Goal: Task Accomplishment & Management: Use online tool/utility

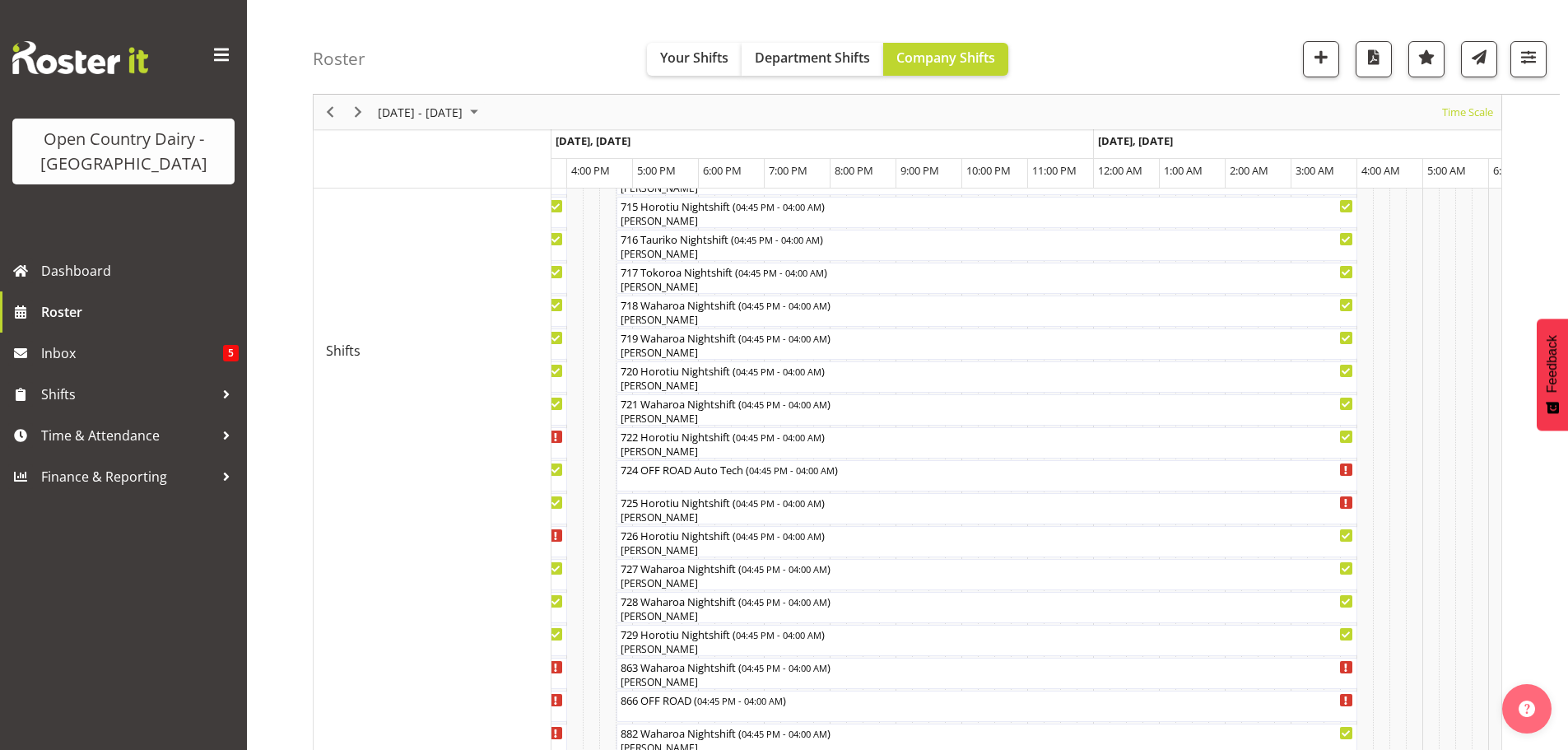
scroll to position [823, 0]
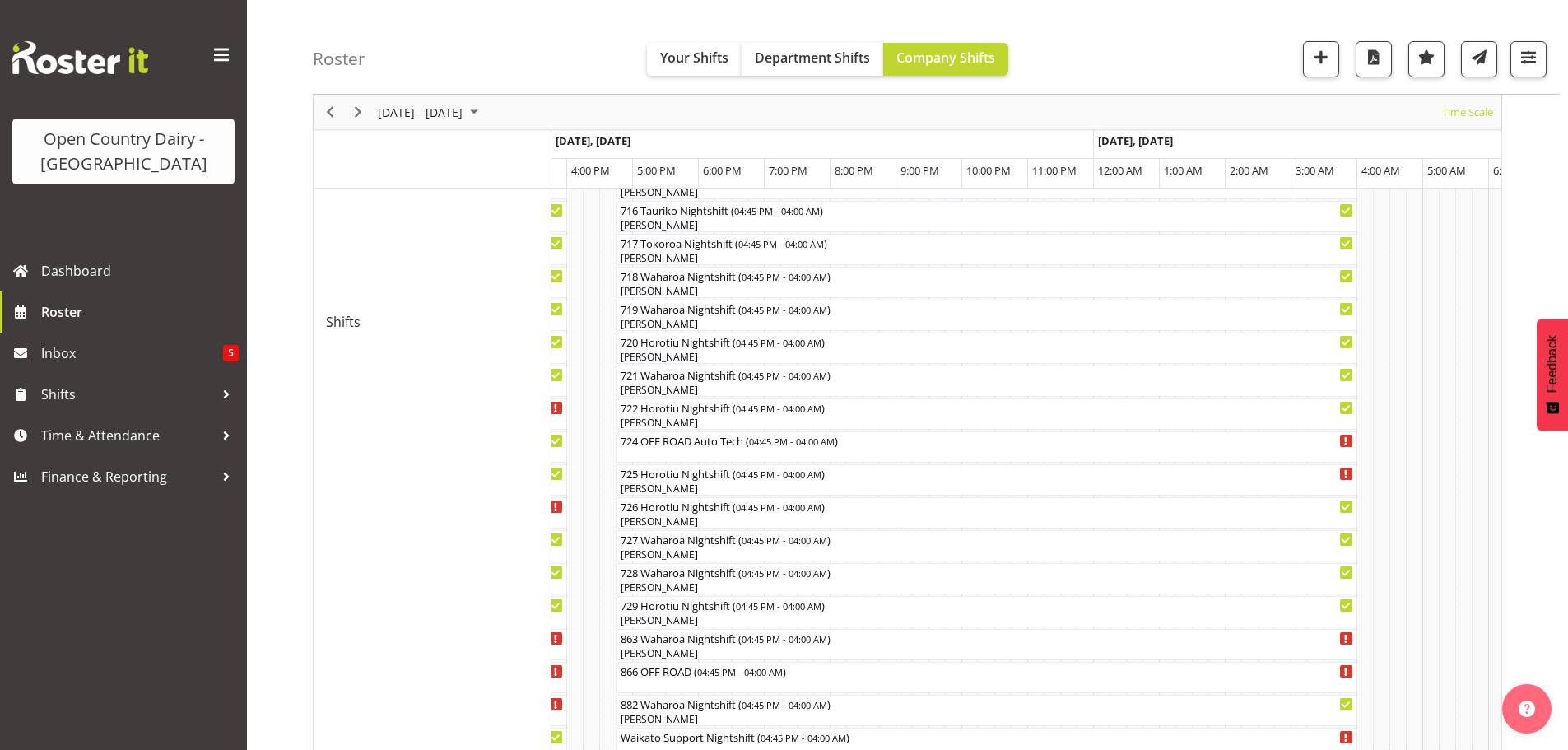
click at [0, 0] on div at bounding box center [0, 0] width 0 height 0
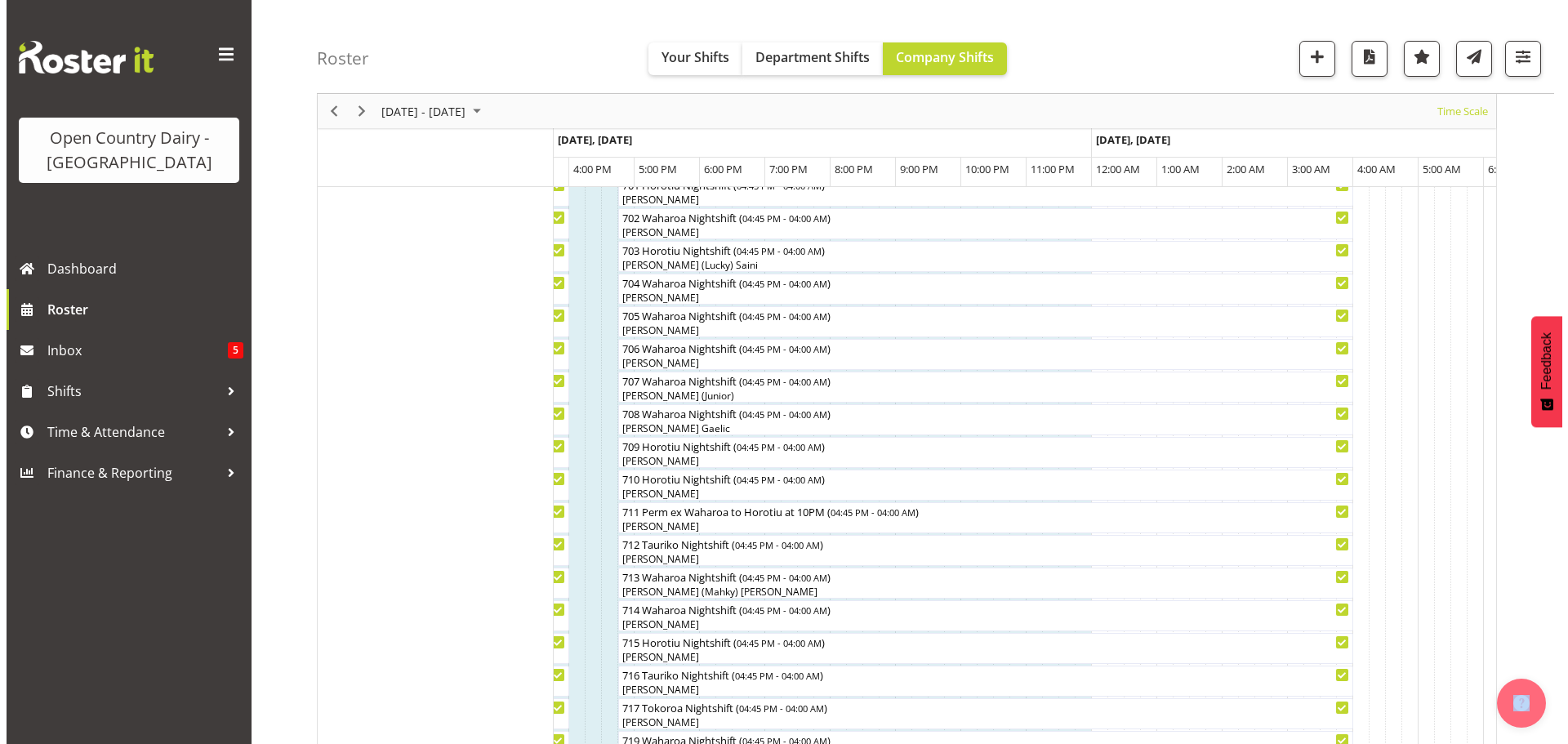
scroll to position [163, 0]
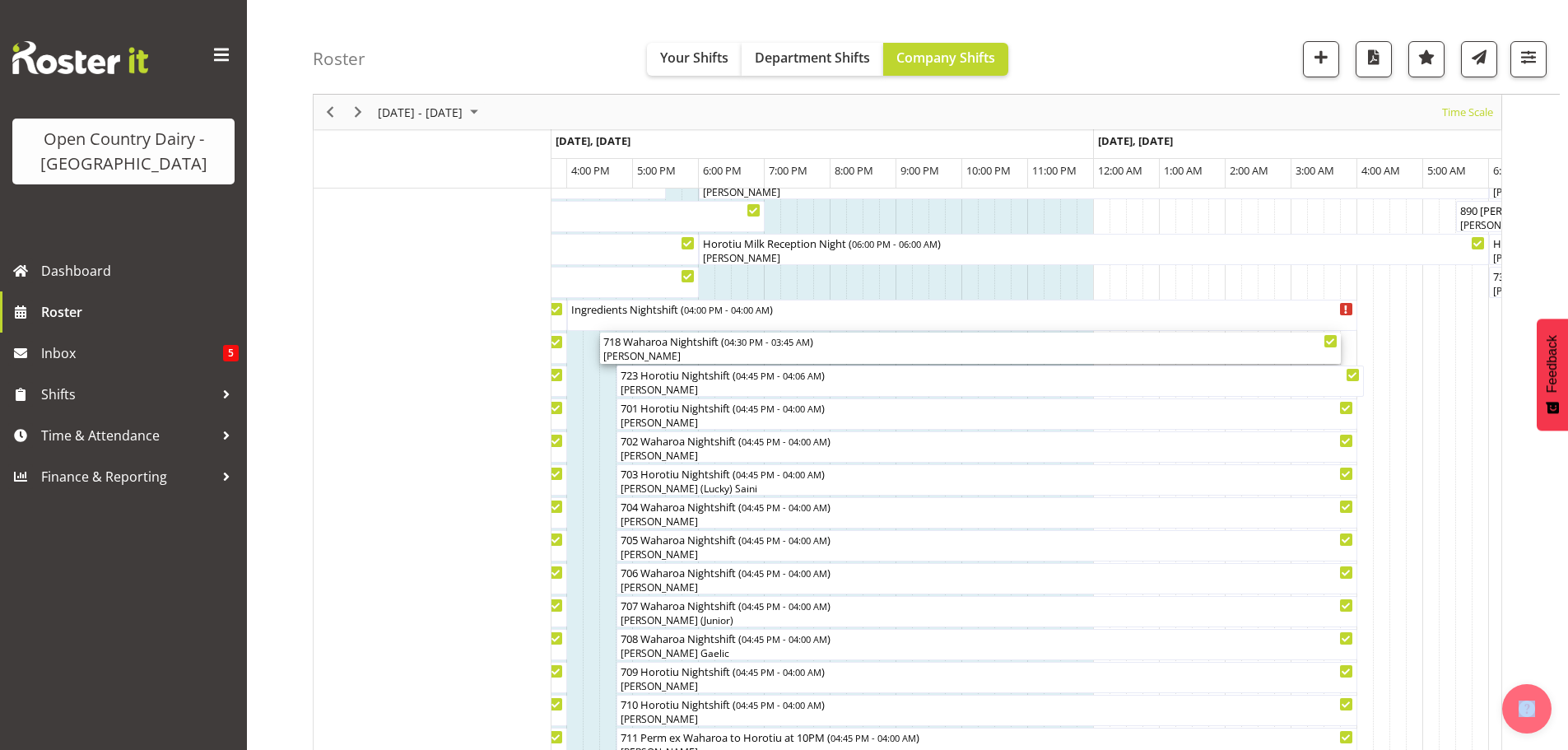
click at [658, 353] on div "[PERSON_NAME]" at bounding box center [970, 357] width 734 height 15
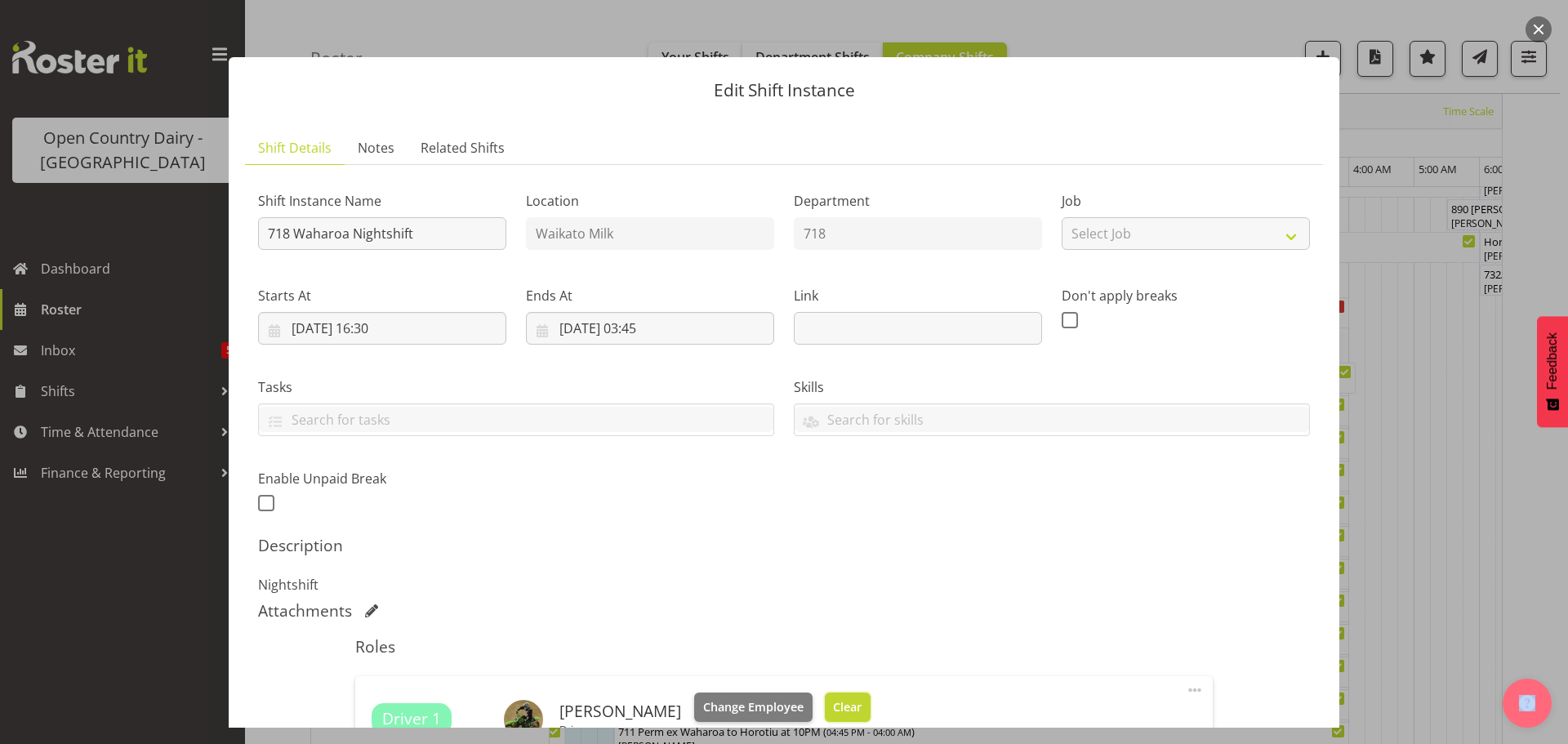
click at [839, 701] on span "Clear" at bounding box center [847, 706] width 28 height 18
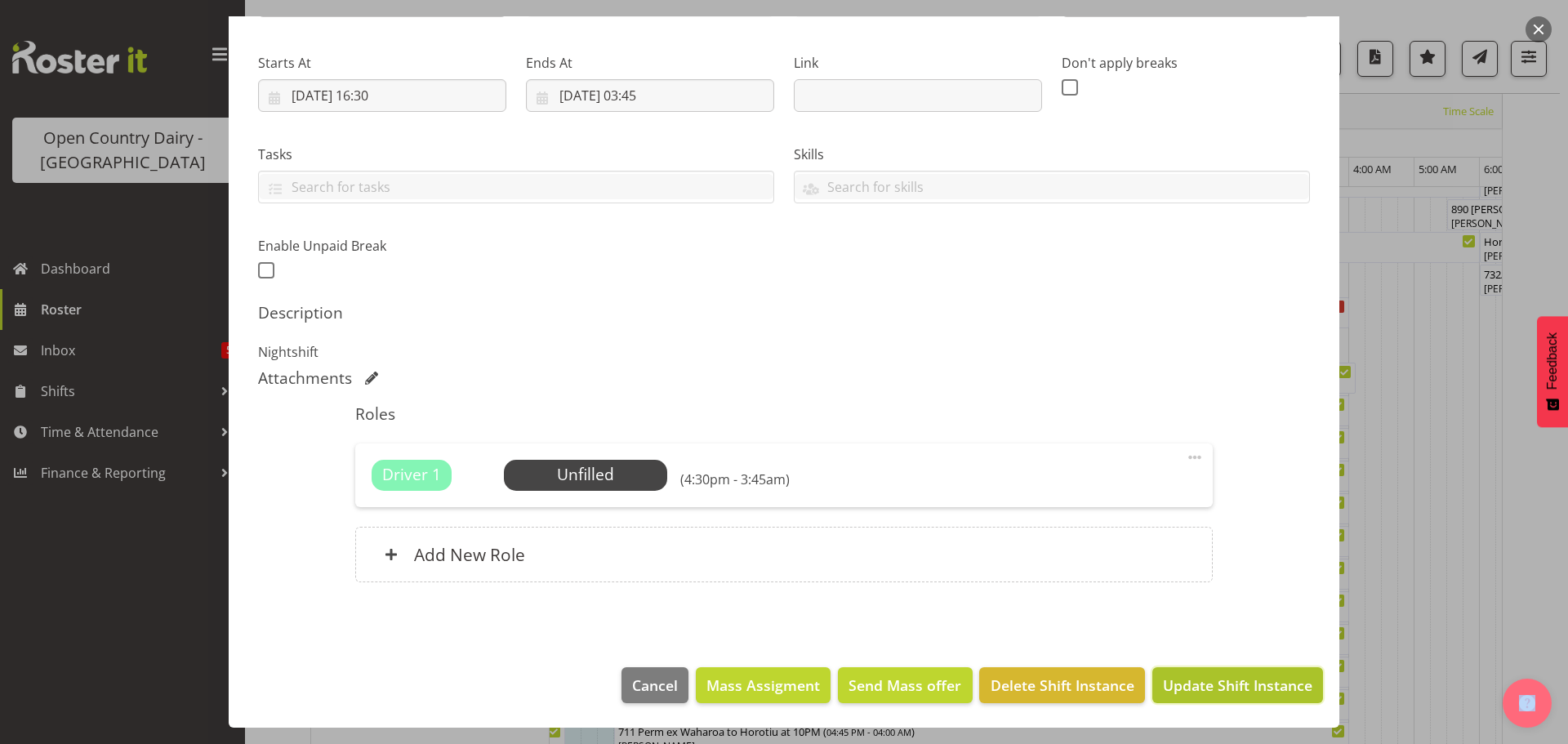
click at [1209, 691] on span "Update Shift Instance" at bounding box center [1237, 685] width 150 height 21
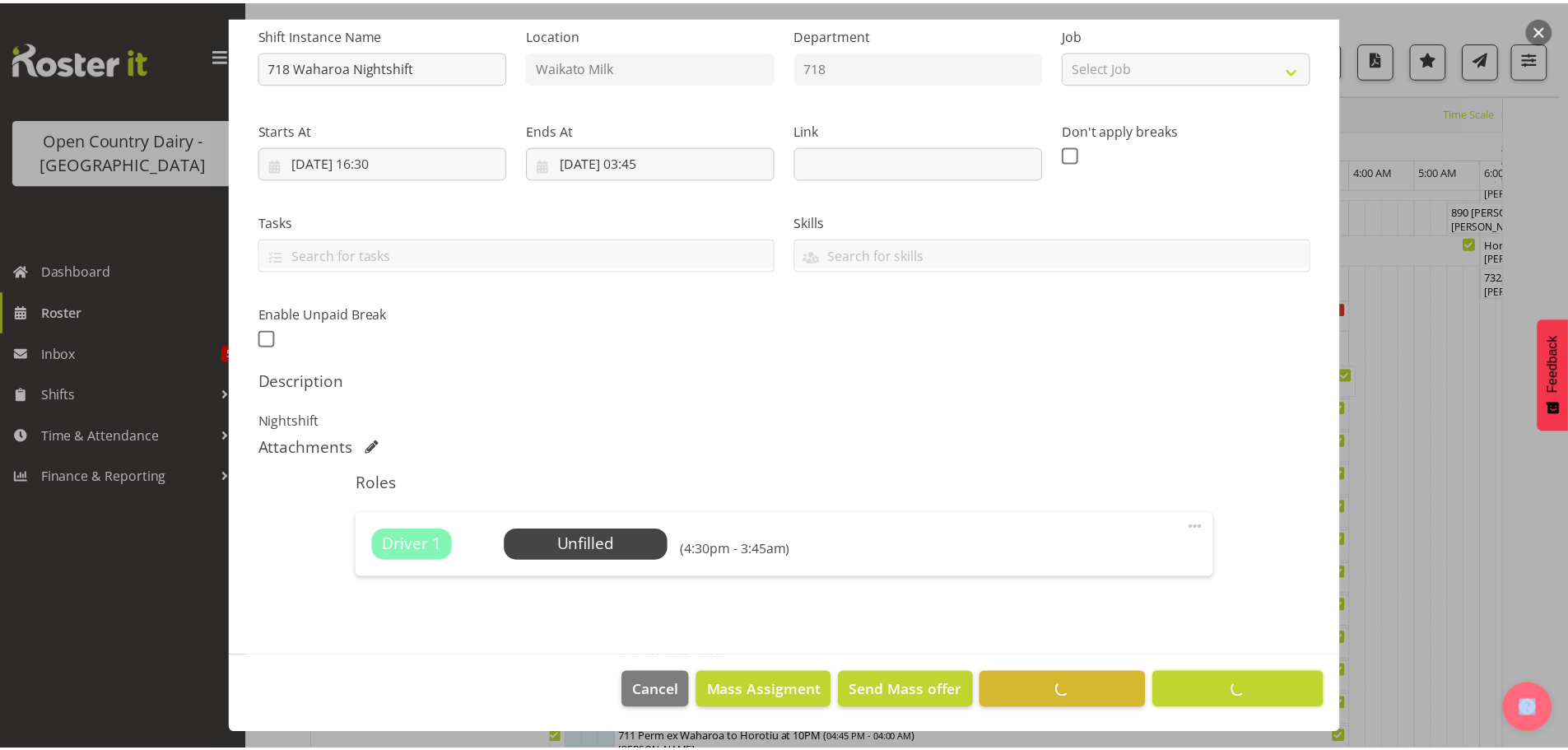
scroll to position [64, 0]
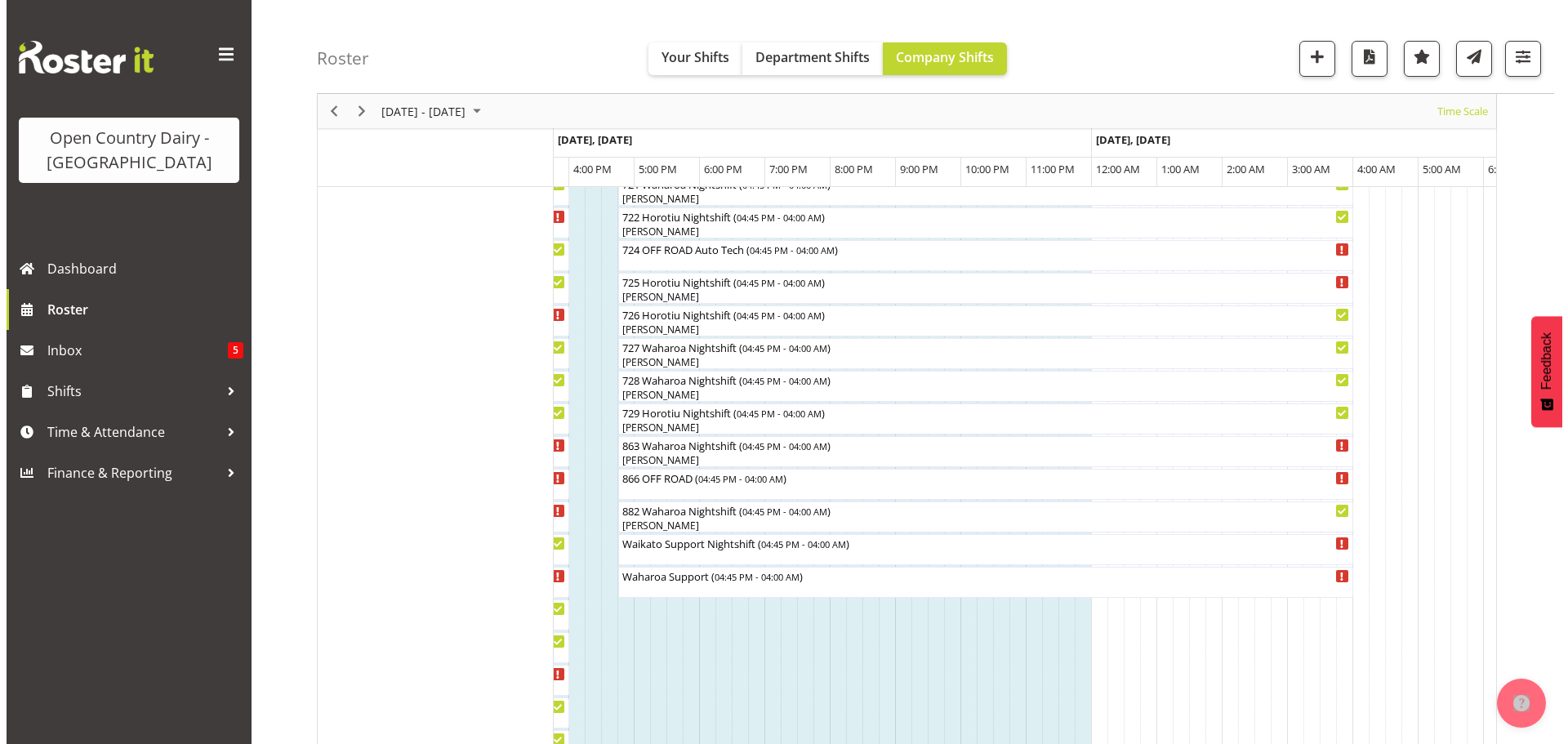
scroll to position [1044, 0]
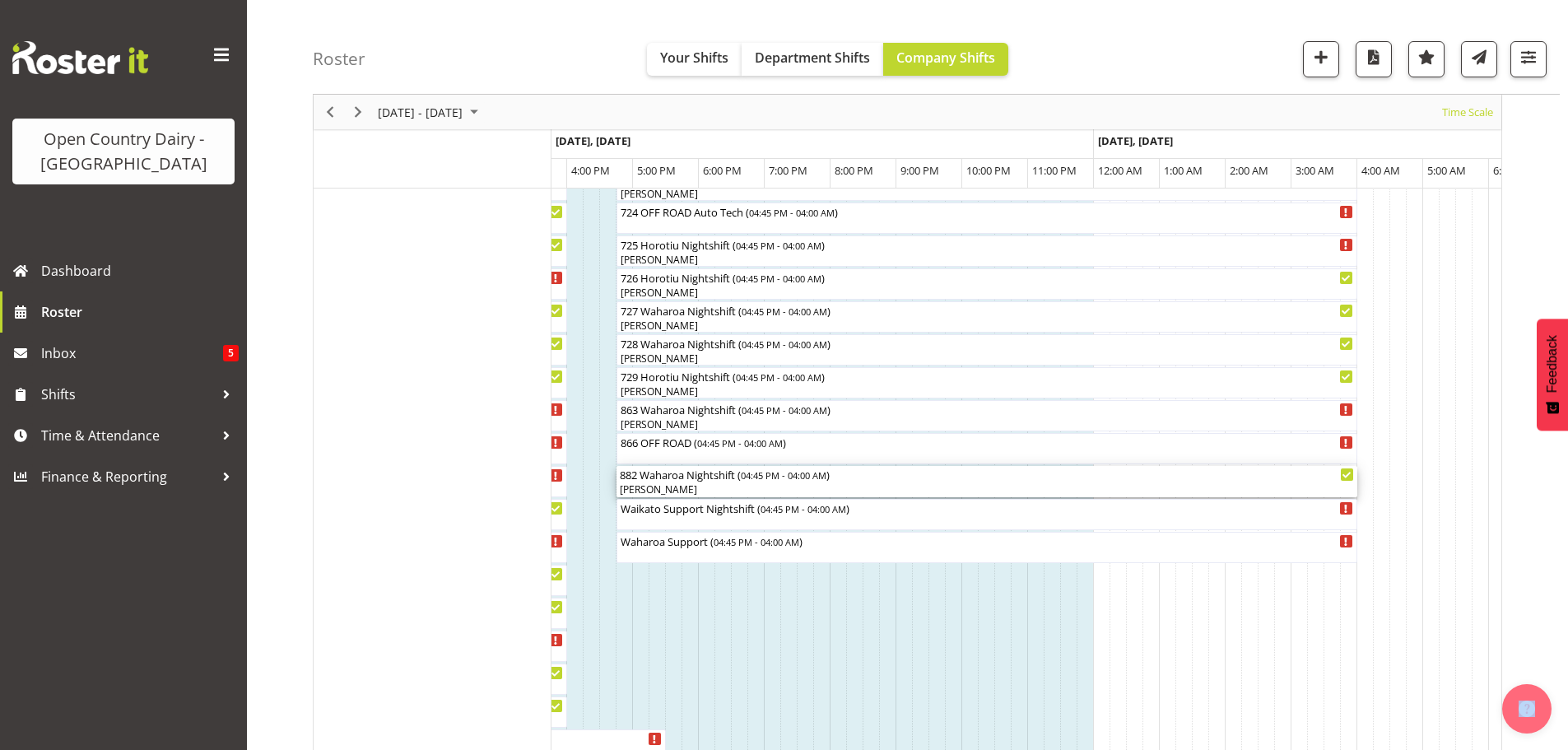
click at [680, 487] on div "[PERSON_NAME]" at bounding box center [987, 490] width 734 height 15
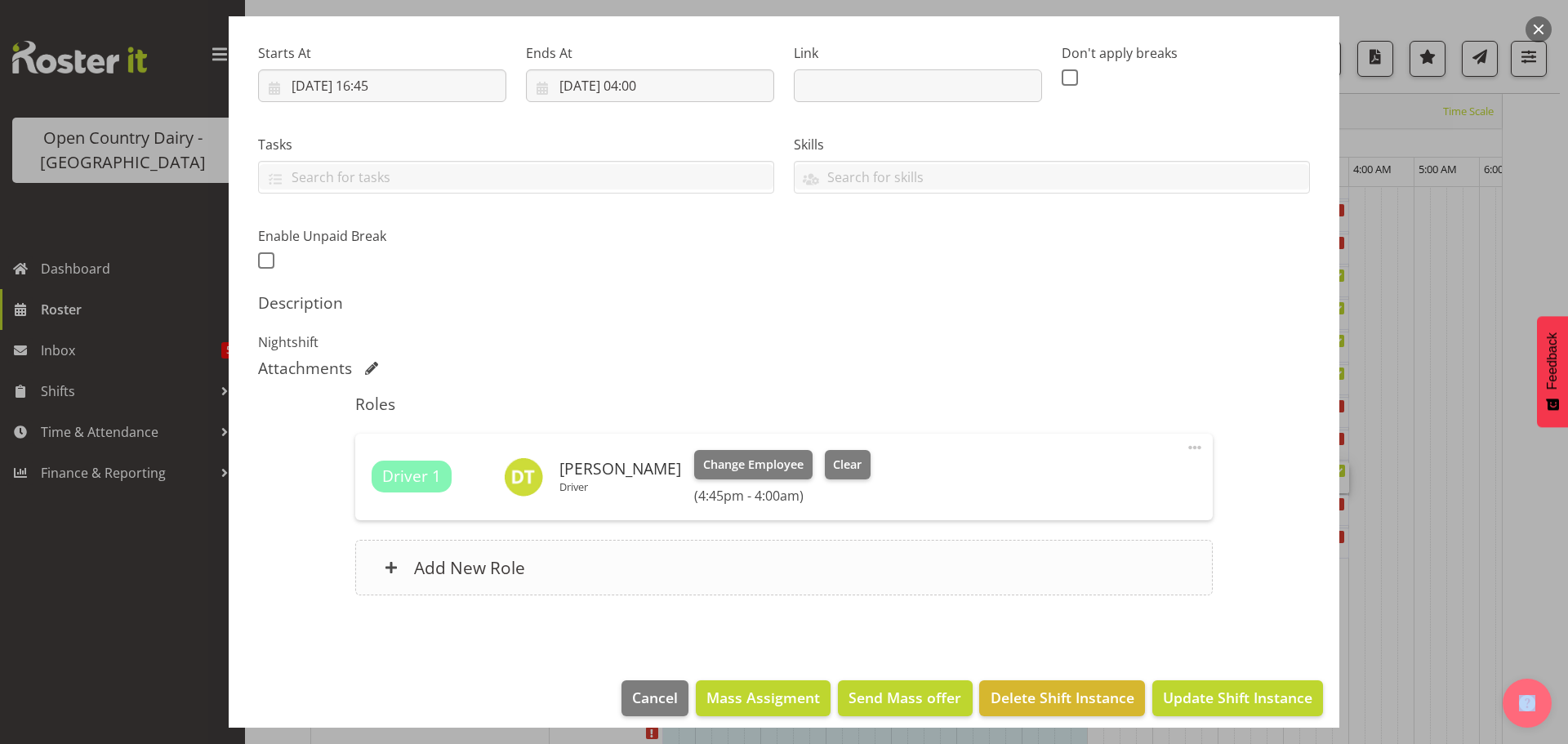
scroll to position [245, 0]
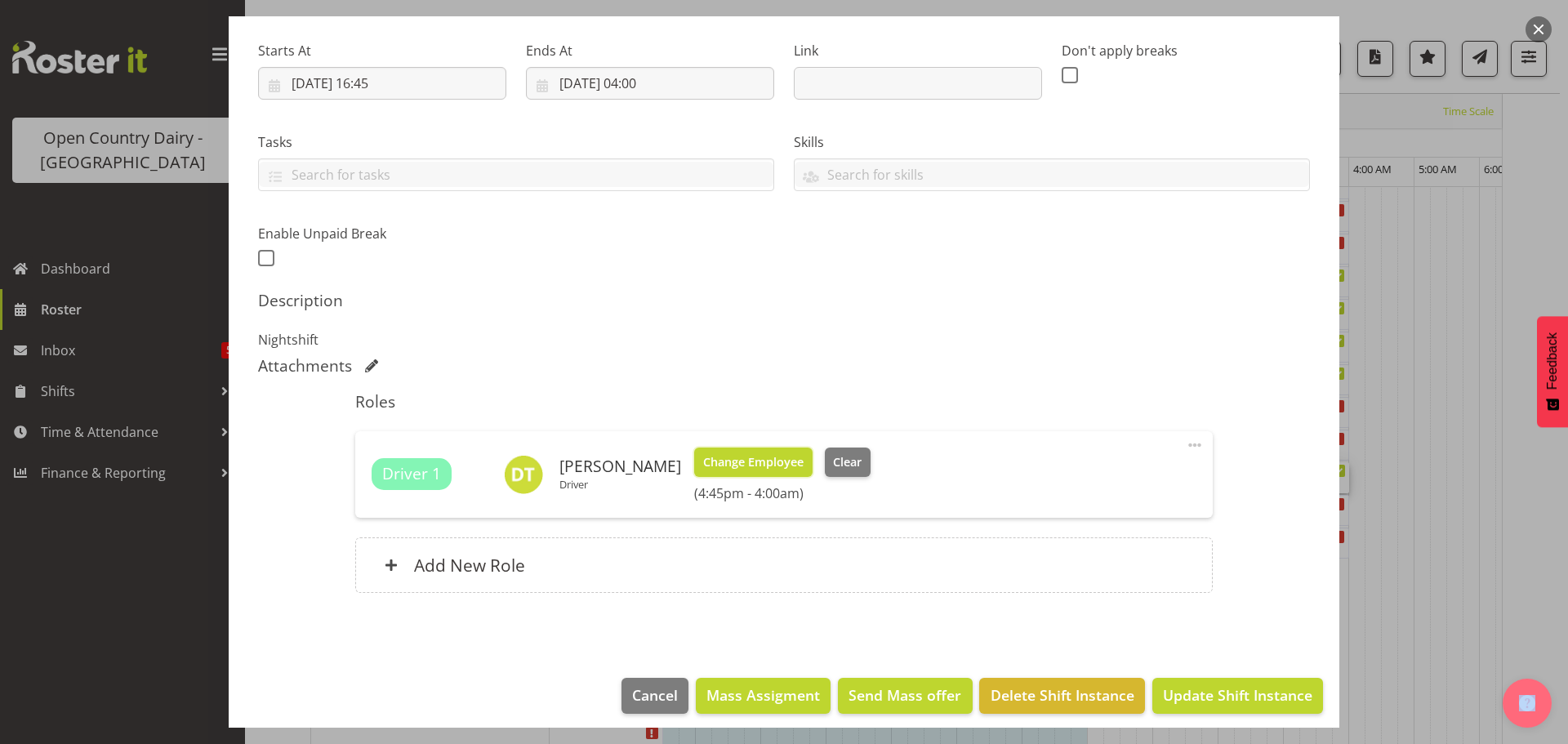
click at [728, 465] on span "Change Employee" at bounding box center [753, 462] width 100 height 18
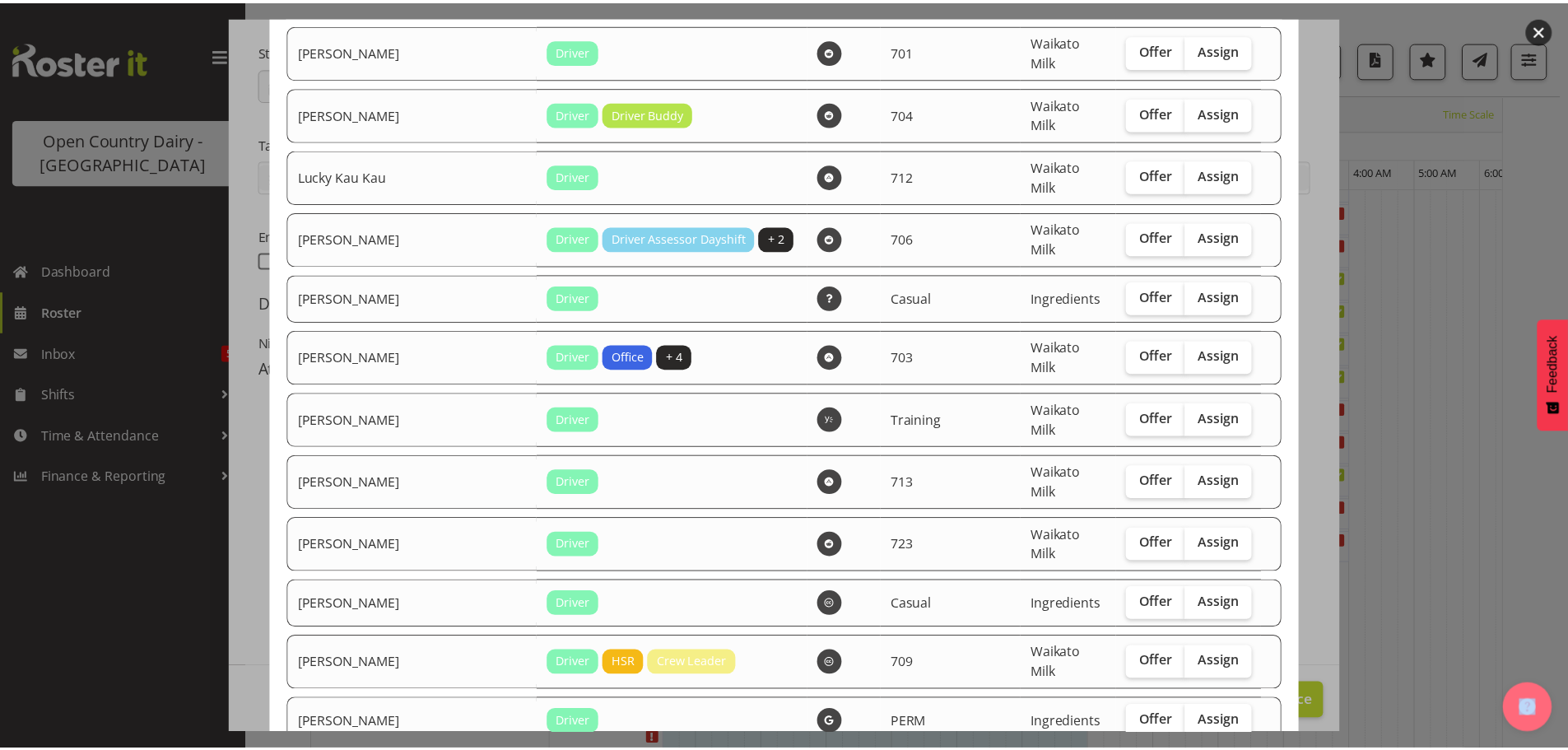
scroll to position [1692, 0]
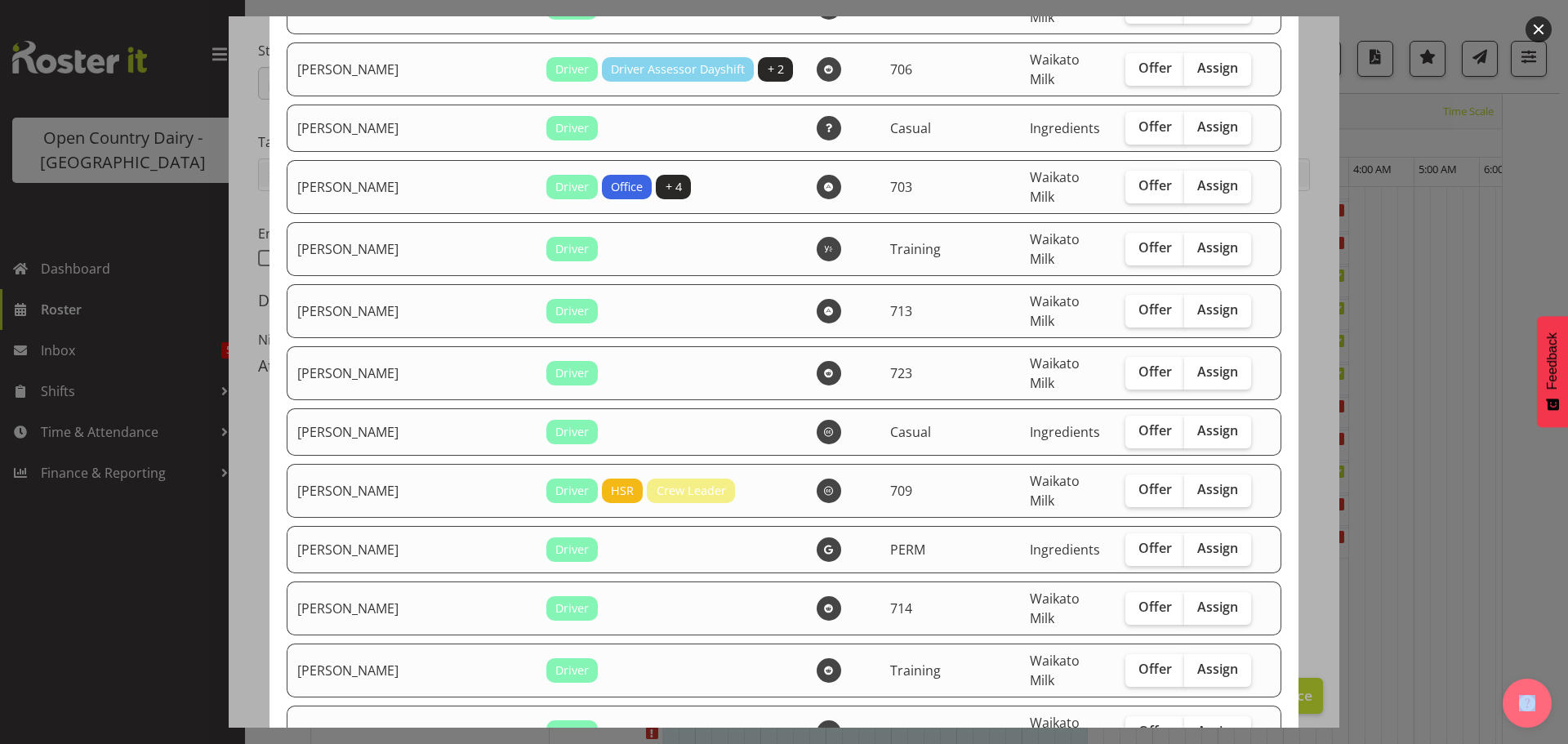
checkbox input "true"
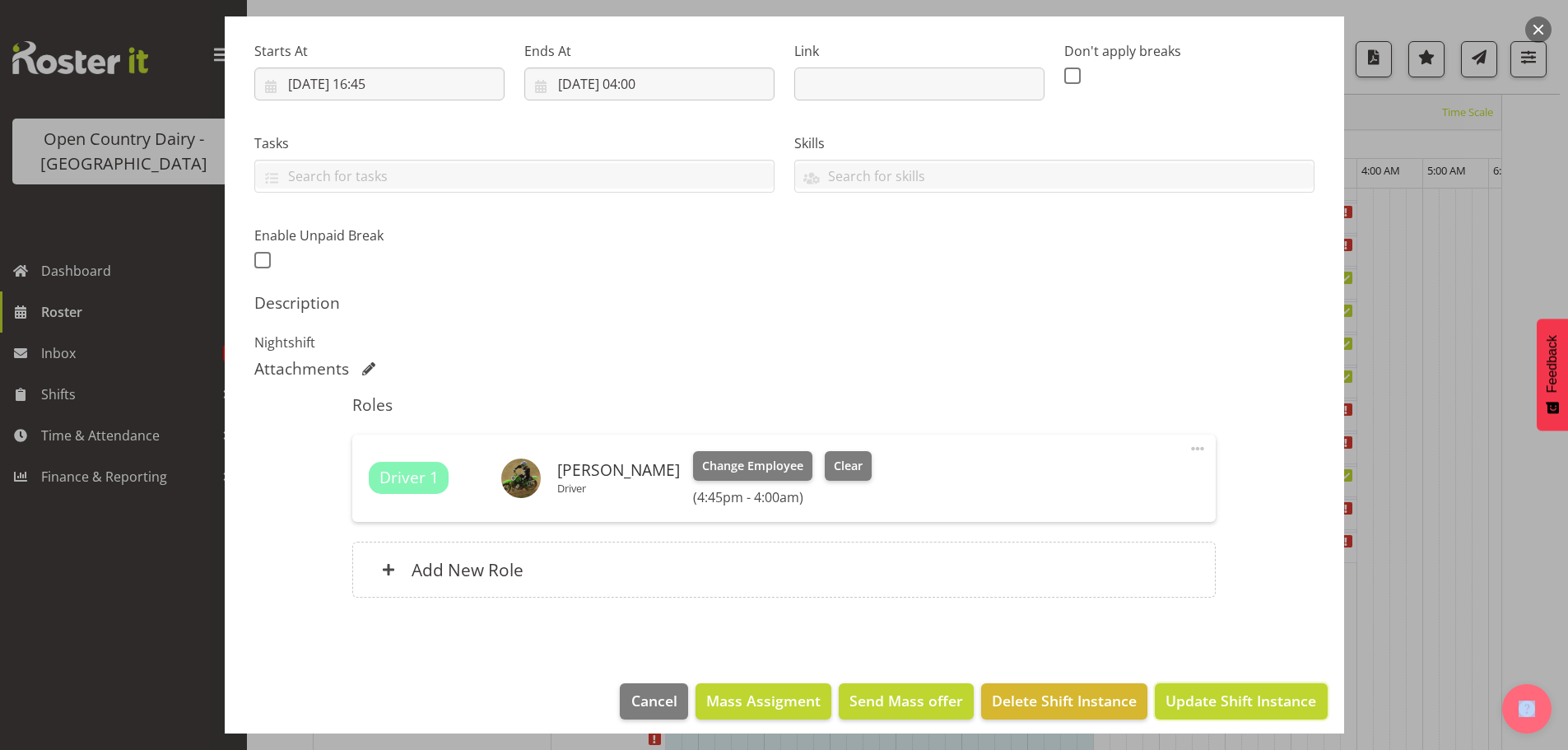
click at [1183, 692] on span "Update Shift Instance" at bounding box center [1241, 700] width 151 height 21
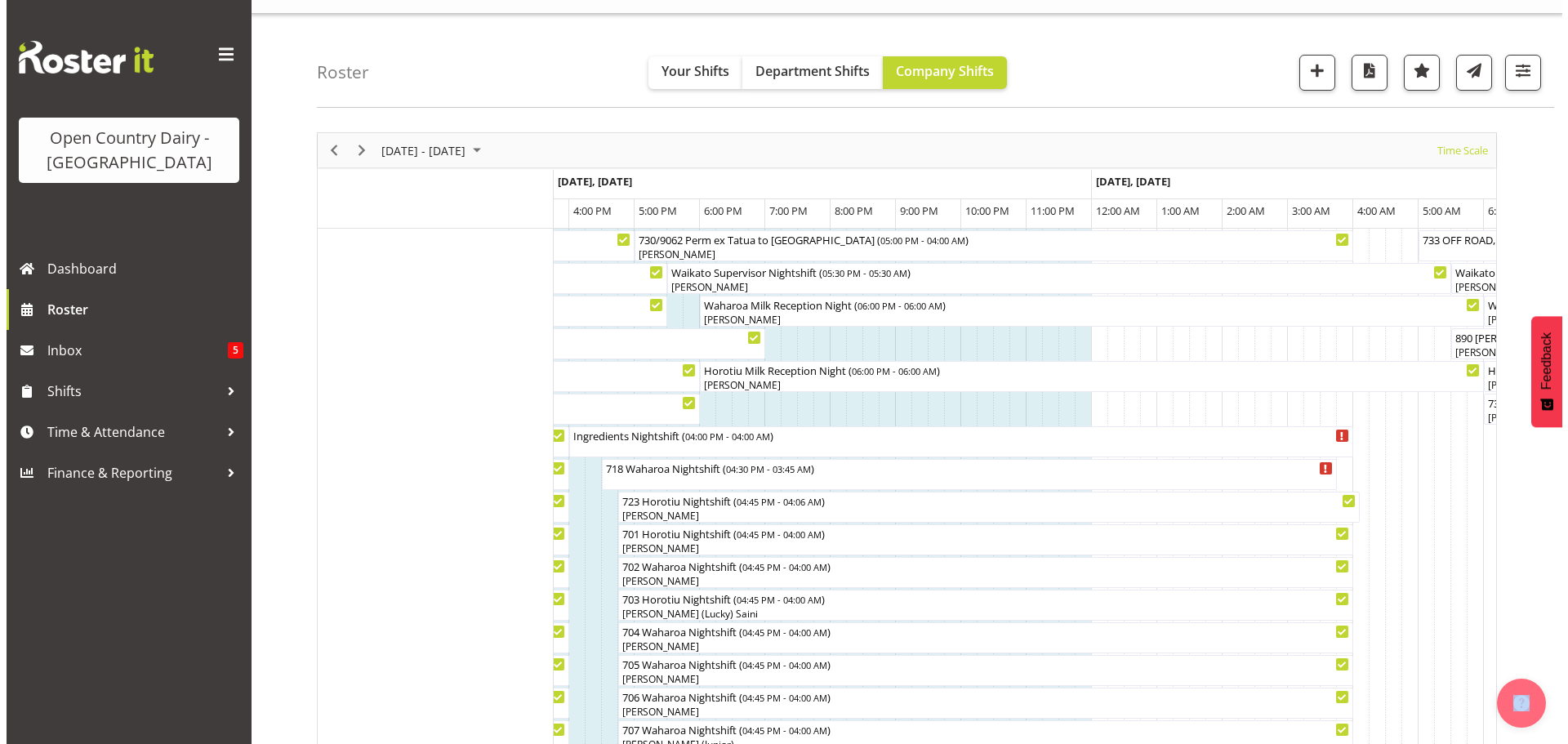
scroll to position [0, 0]
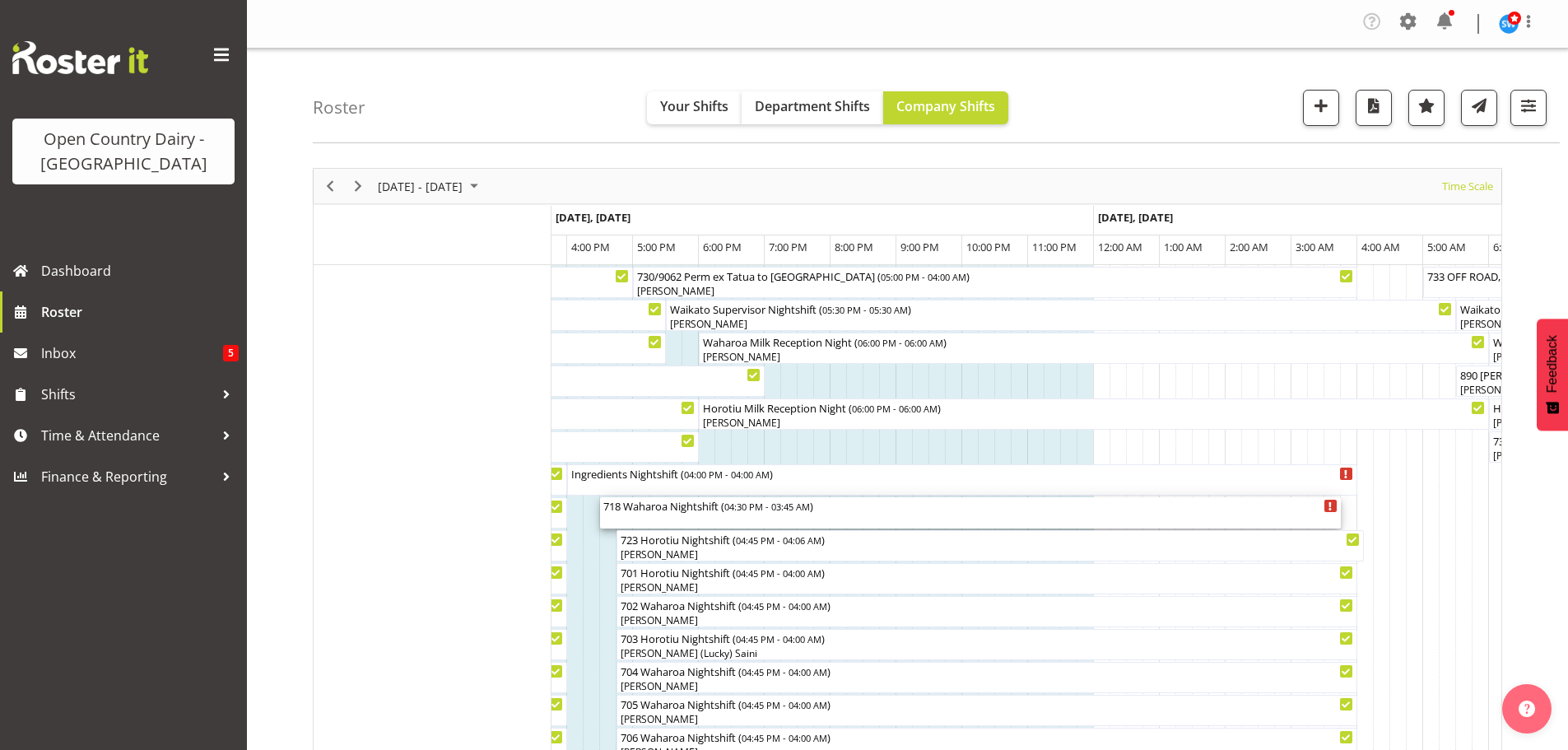
click at [644, 514] on div "718 Waharoa Nightshift ( 04:30 PM - 03:45 AM )" at bounding box center [970, 512] width 734 height 31
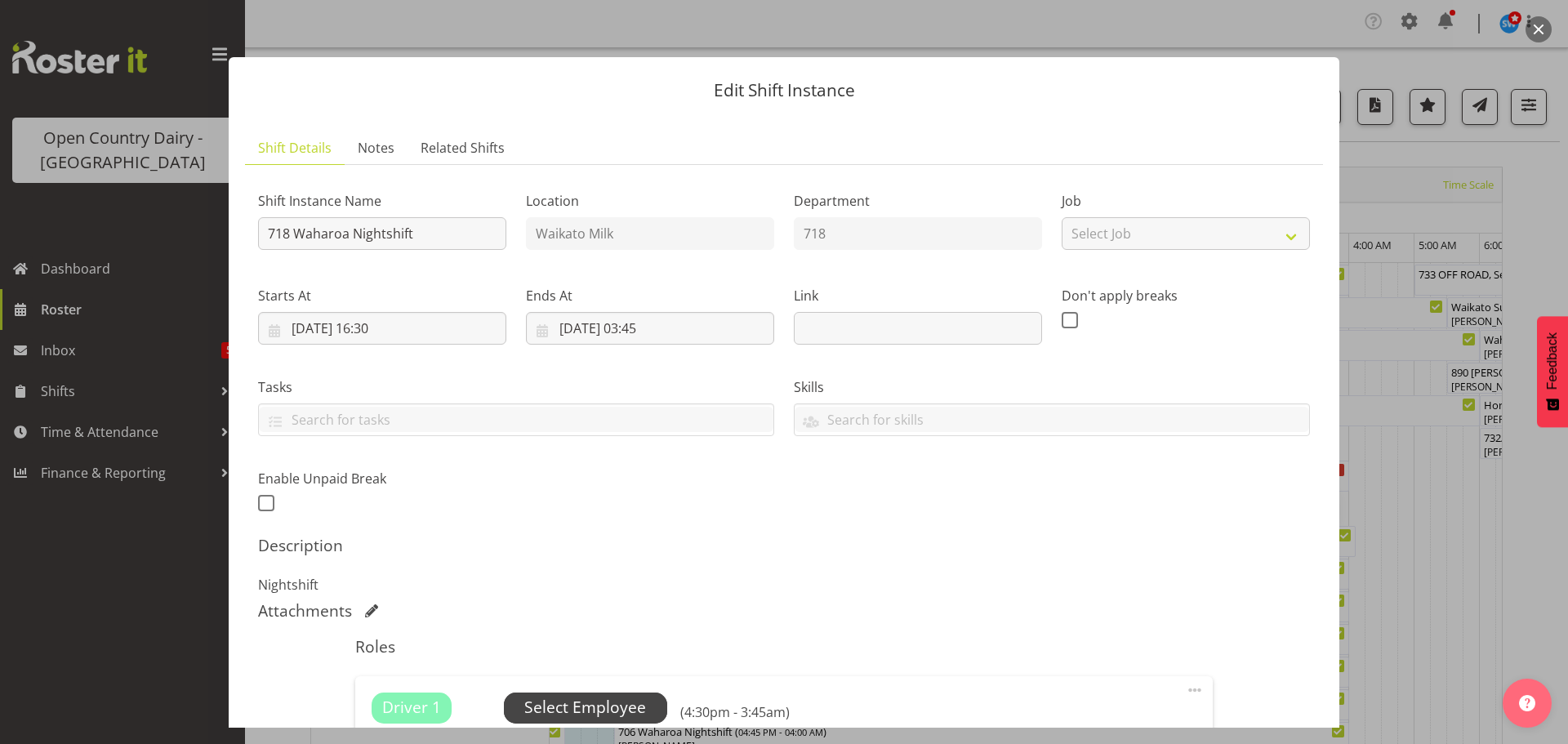
click at [606, 703] on span "Select Employee" at bounding box center [584, 707] width 121 height 23
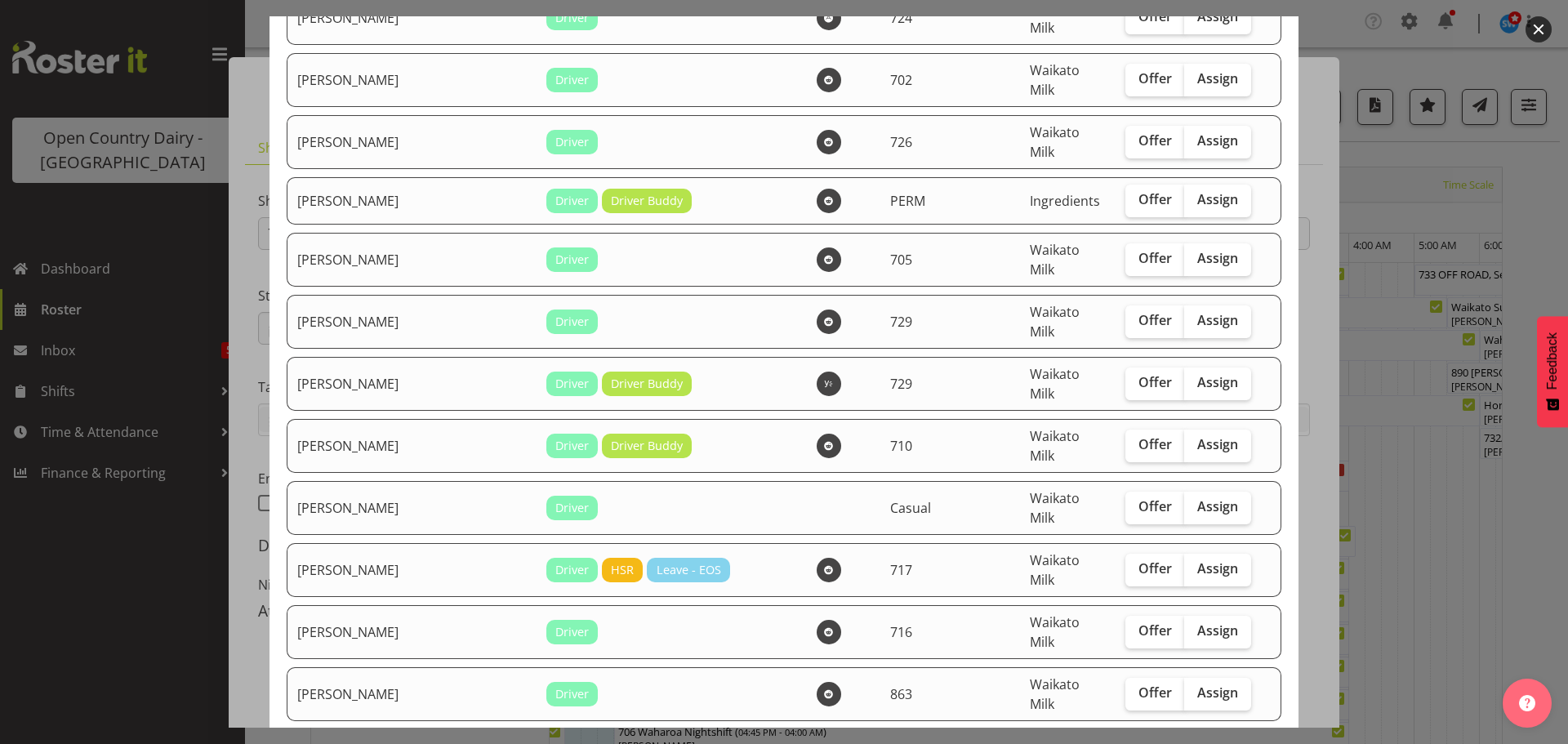
scroll to position [326, 0]
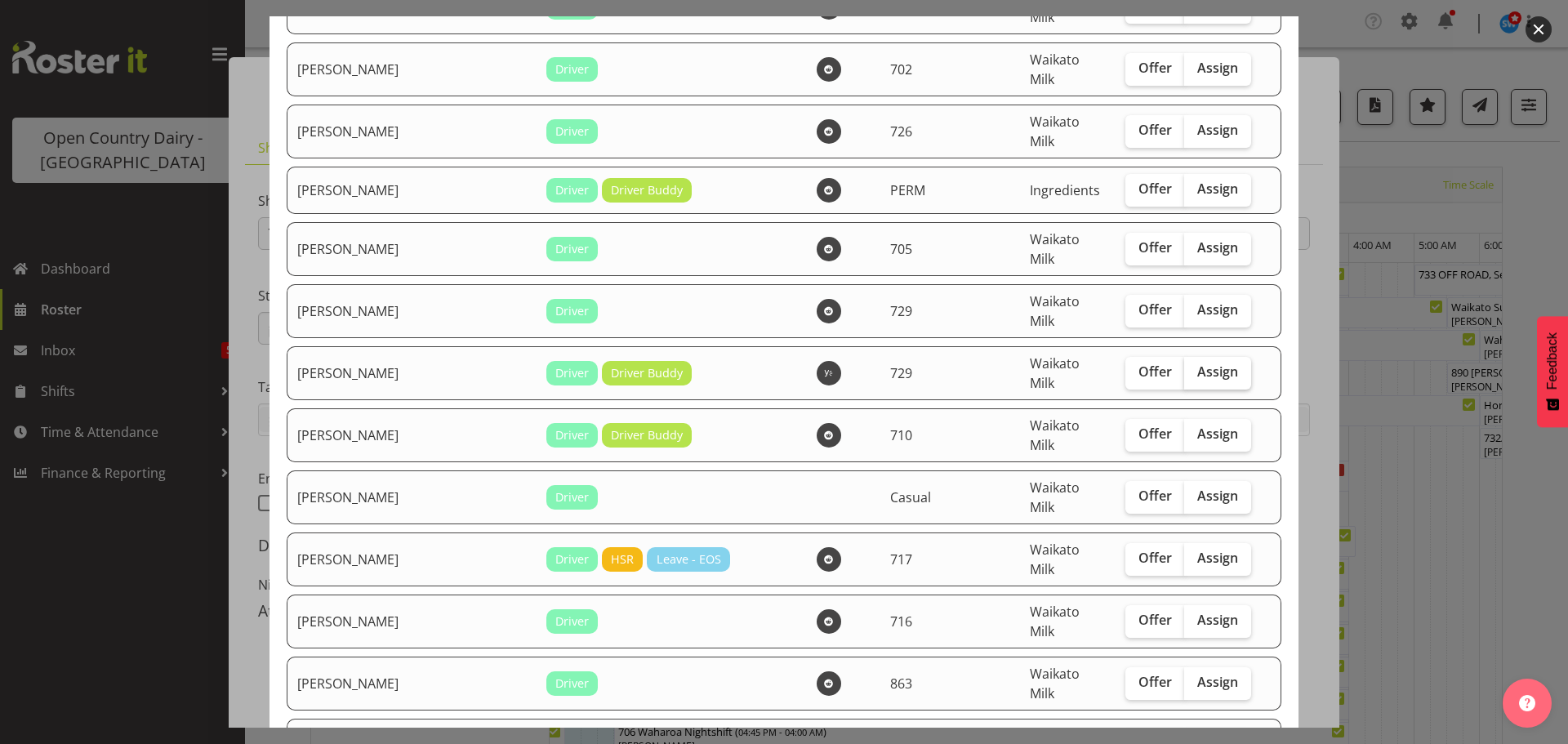
click at [1197, 363] on span "Assign" at bounding box center [1217, 372] width 41 height 17
click at [1185, 367] on input "Assign" at bounding box center [1190, 372] width 11 height 11
checkbox input "true"
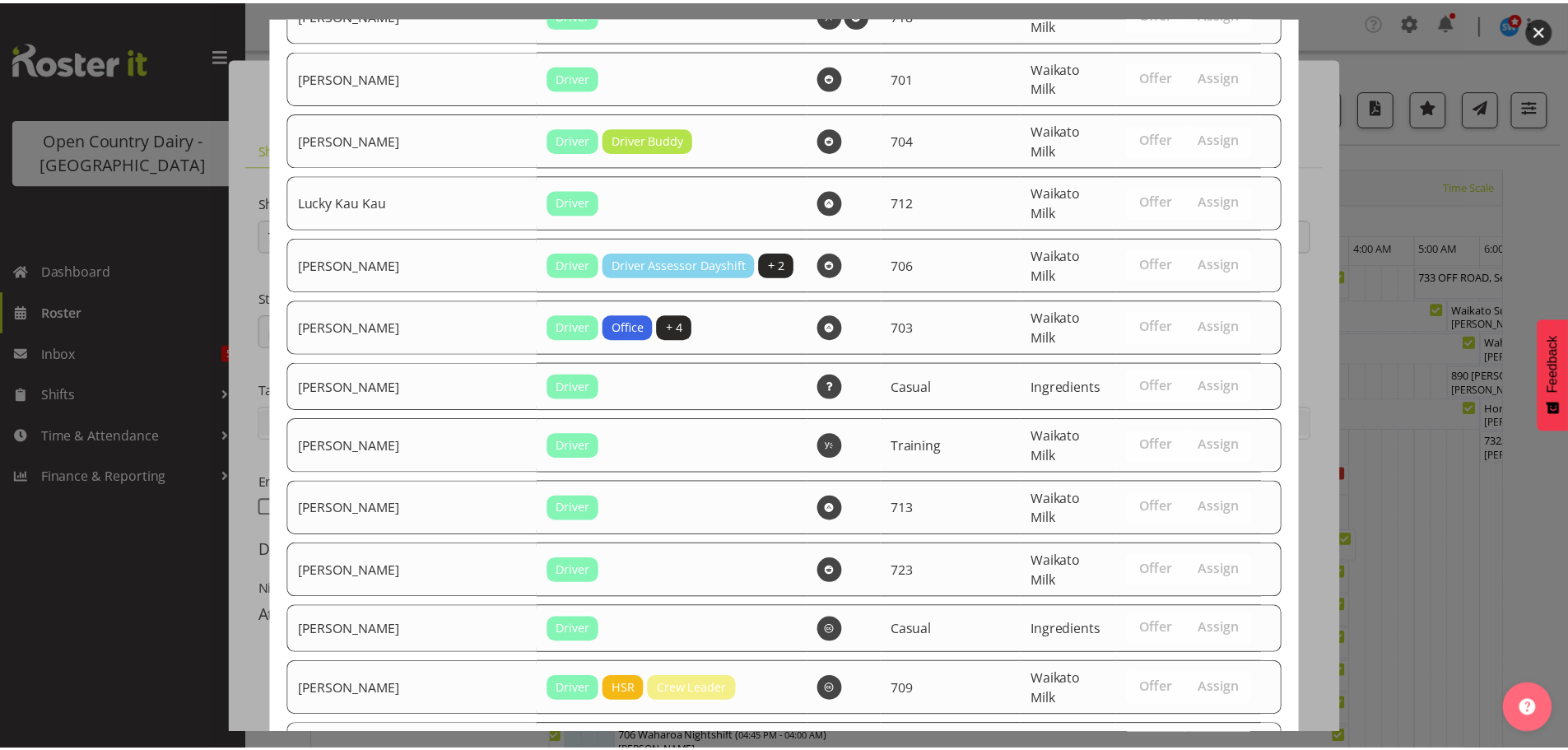
scroll to position [1692, 0]
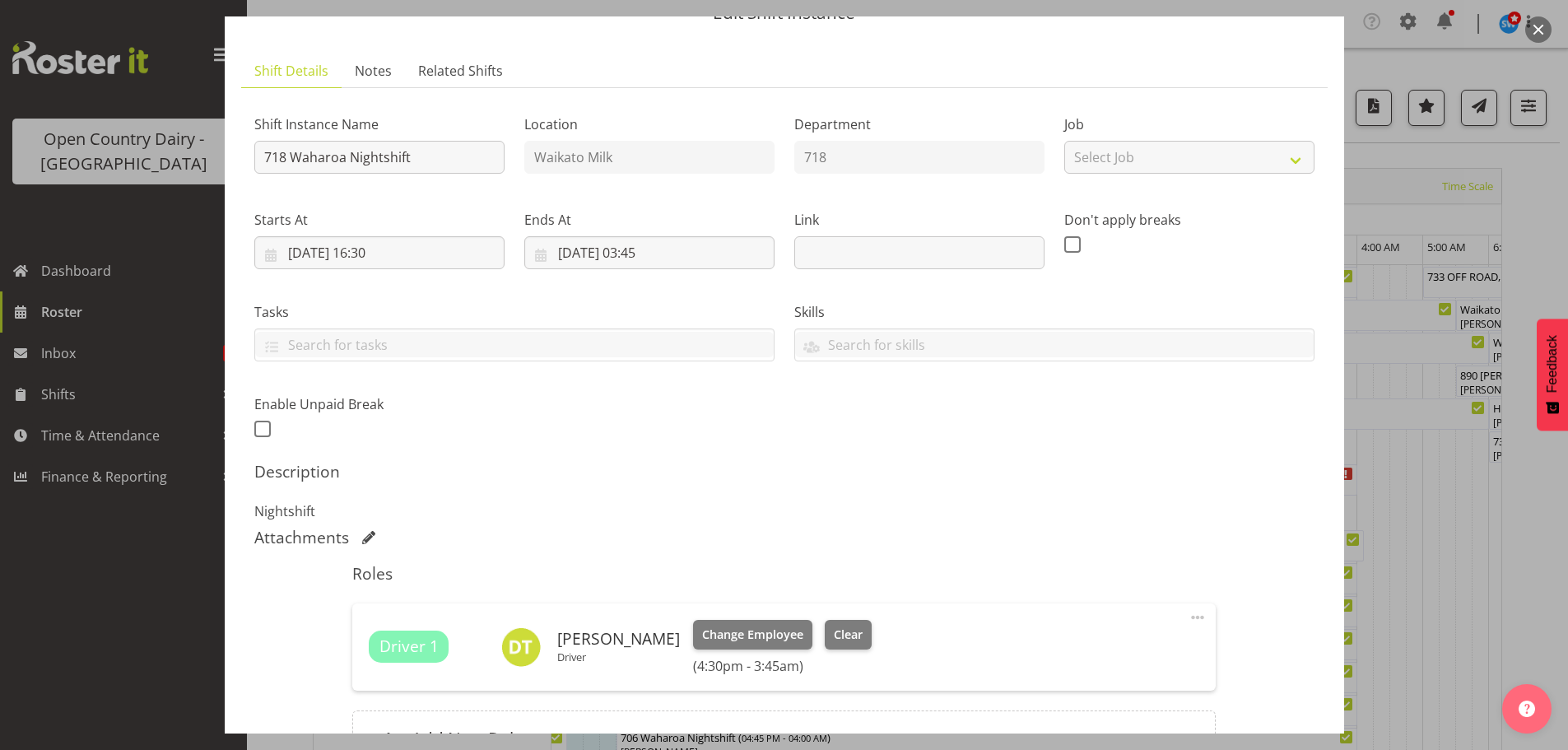
scroll to position [257, 0]
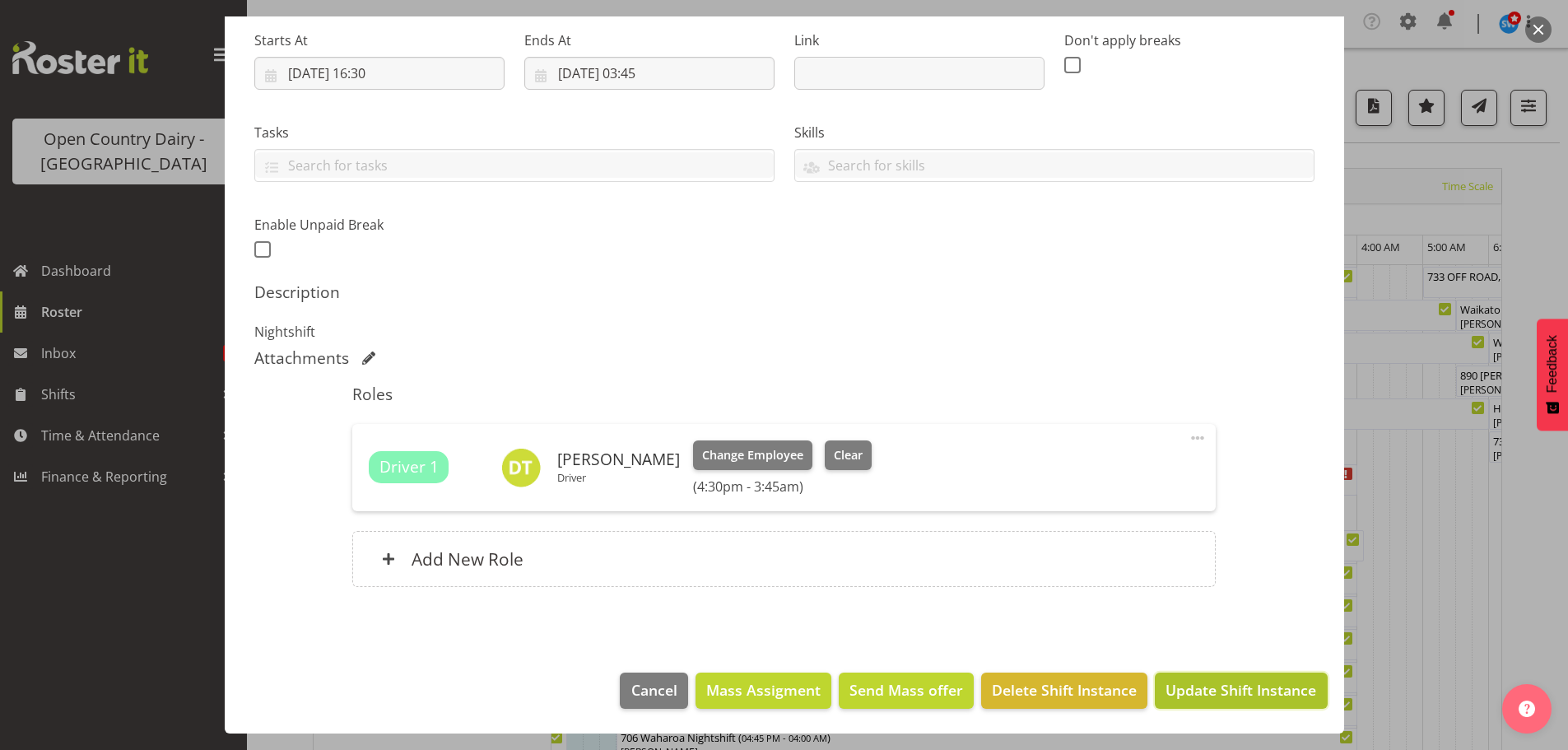
click at [1257, 692] on span "Update Shift Instance" at bounding box center [1241, 689] width 151 height 21
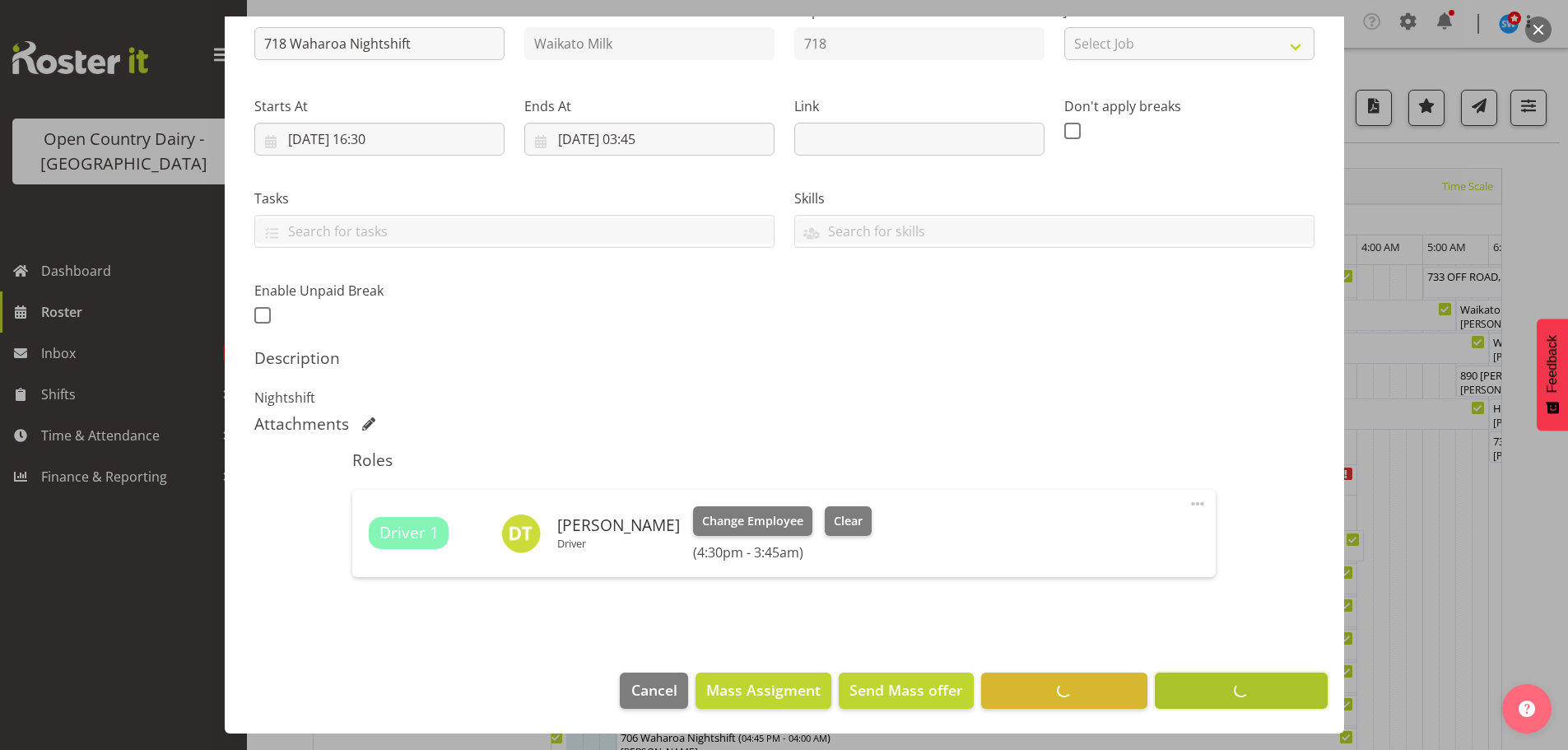
scroll to position [192, 0]
